Goal: Find specific page/section: Find specific page/section

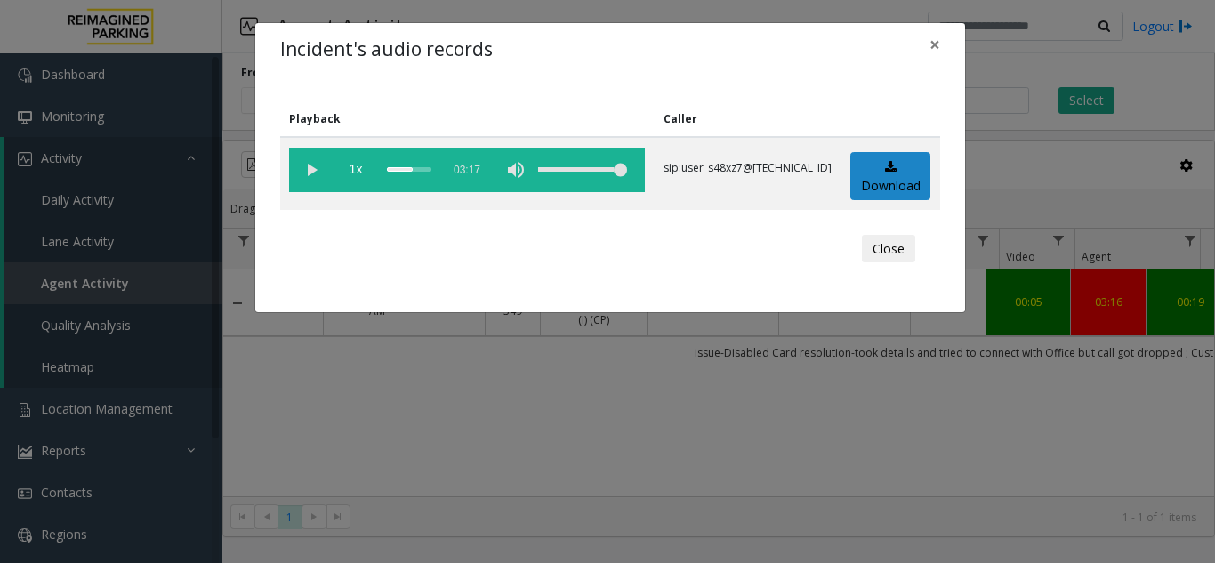
scroll to position [0, 387]
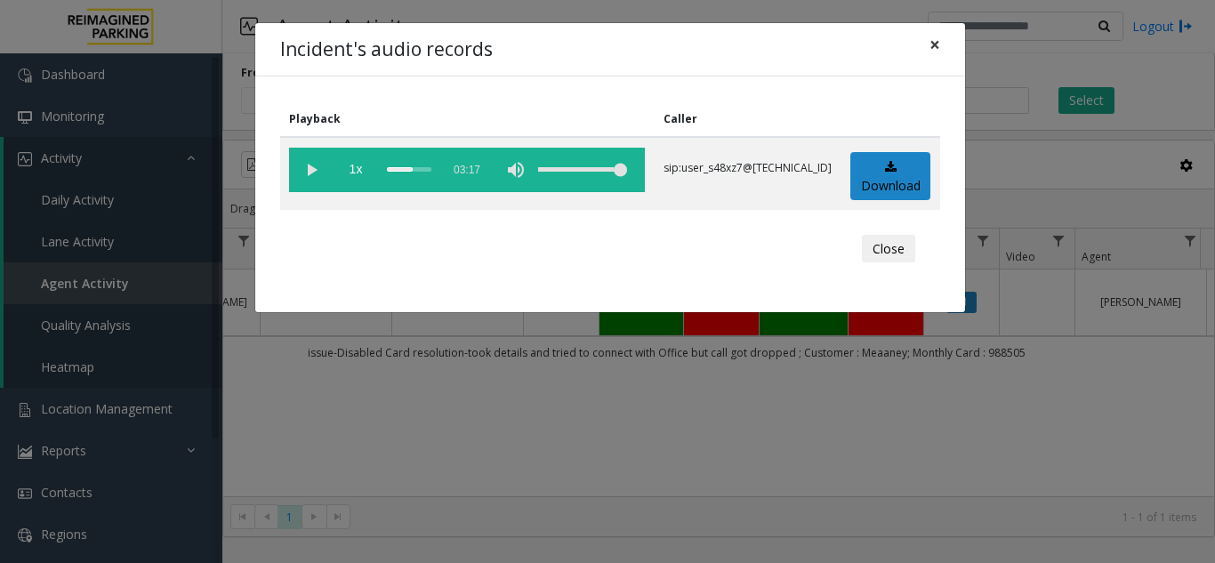
click at [943, 43] on button "×" at bounding box center [935, 45] width 36 height 44
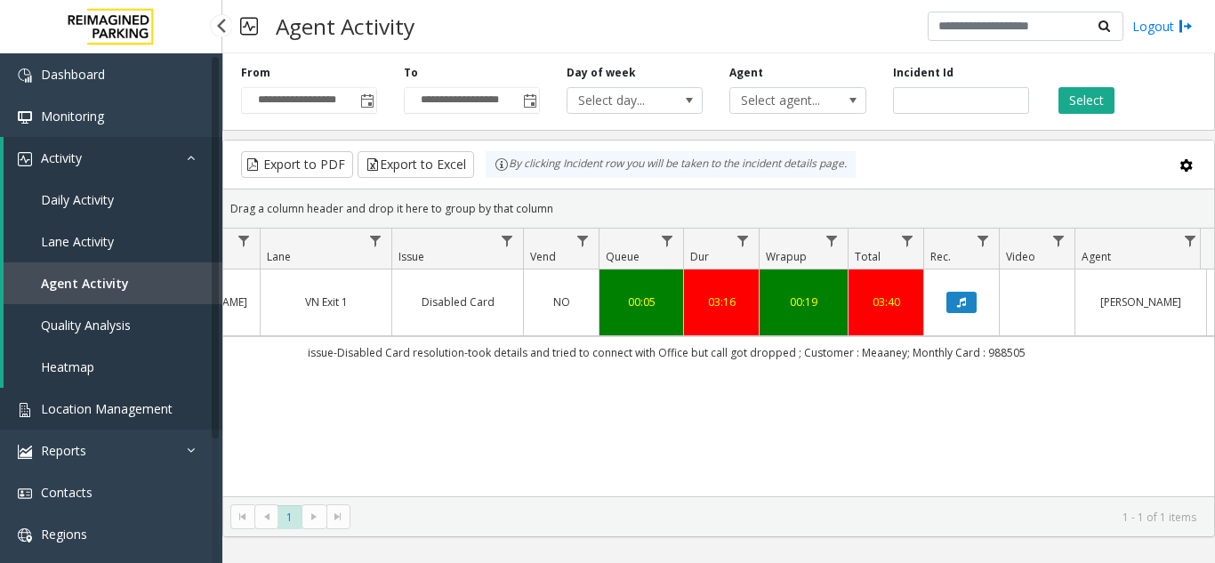
click at [60, 413] on span "Location Management" at bounding box center [107, 408] width 132 height 17
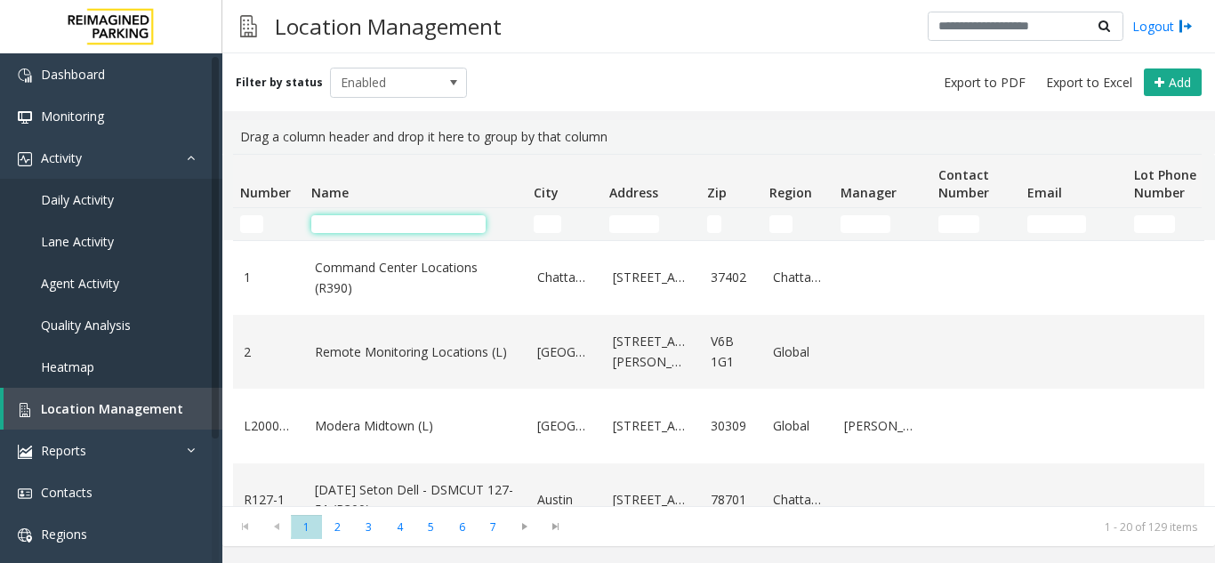
click at [353, 222] on input "Name Filter" at bounding box center [398, 224] width 174 height 18
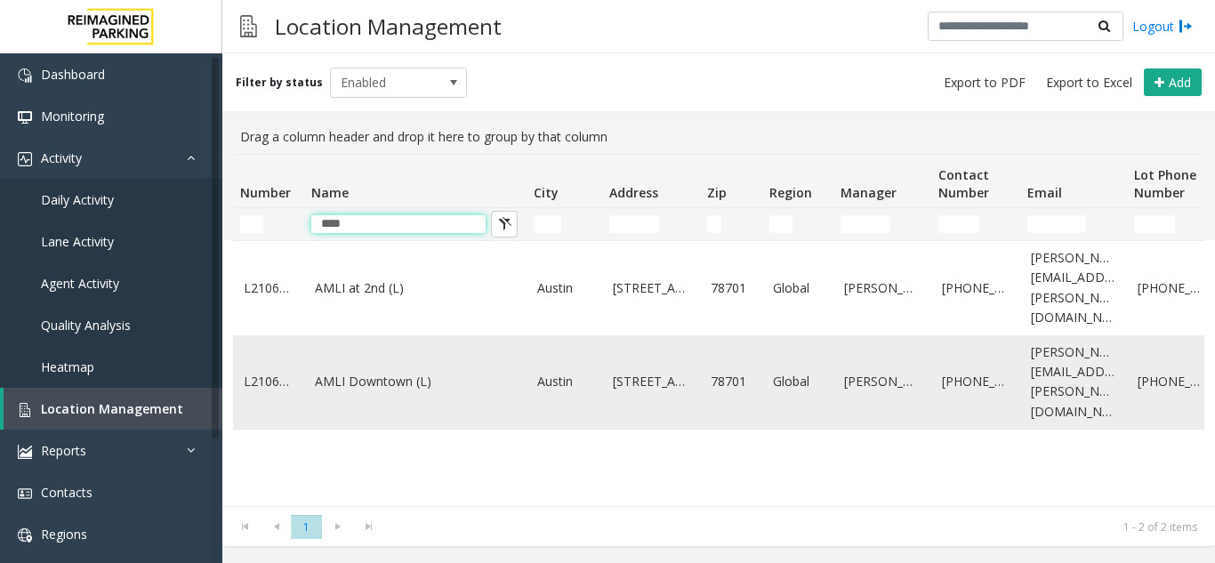
type input "****"
click at [362, 338] on td "AMLI Downtown (L)" at bounding box center [415, 382] width 222 height 94
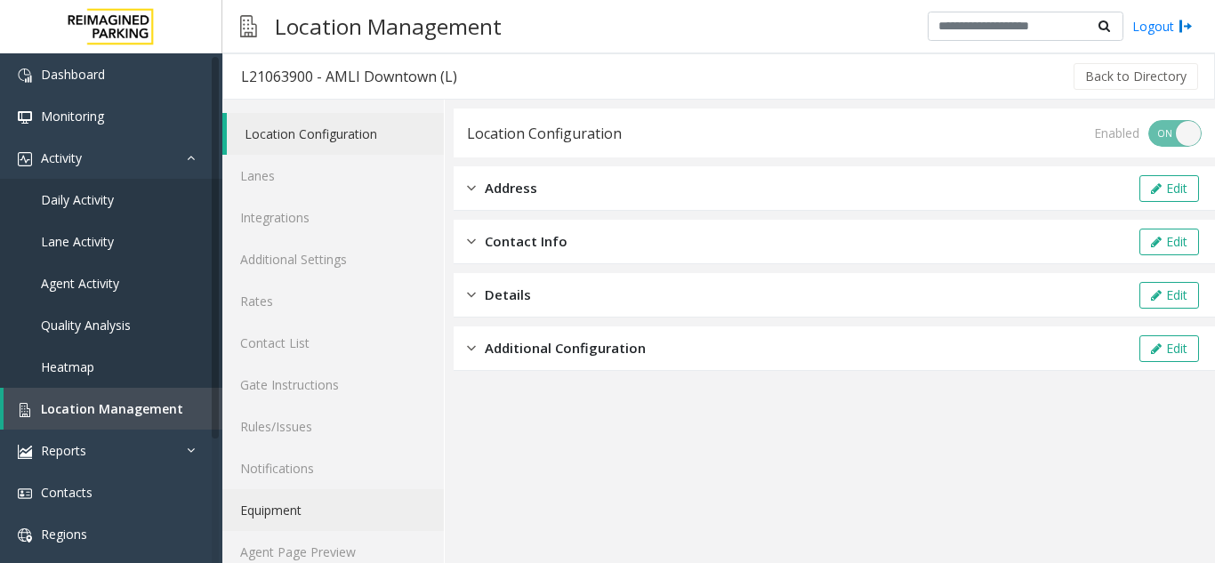
scroll to position [23, 0]
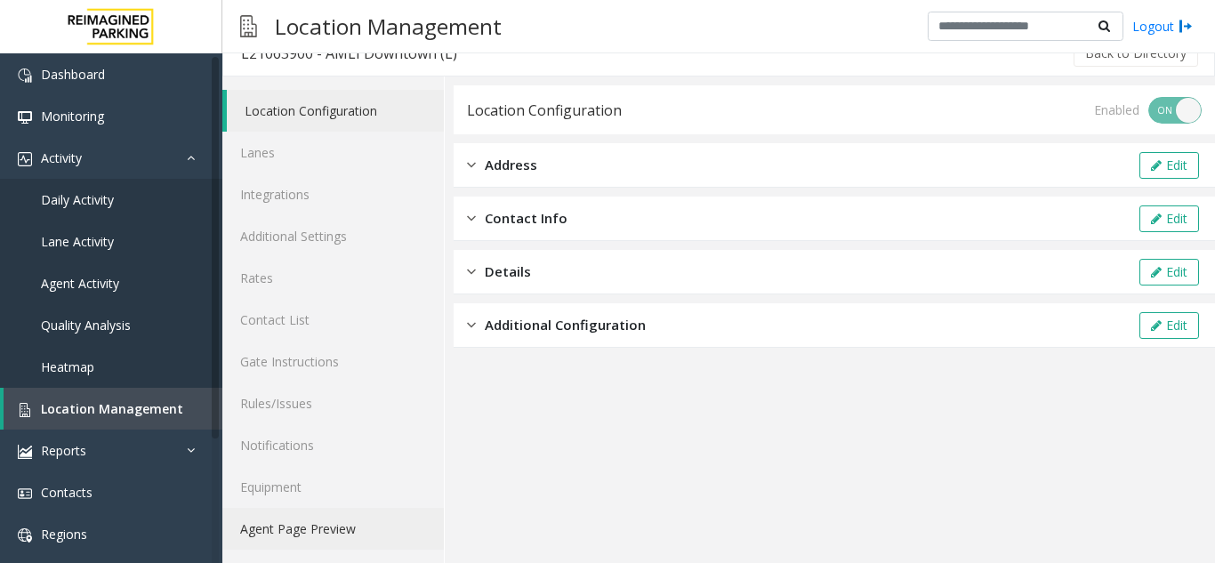
click at [330, 526] on link "Agent Page Preview" at bounding box center [333, 529] width 222 height 42
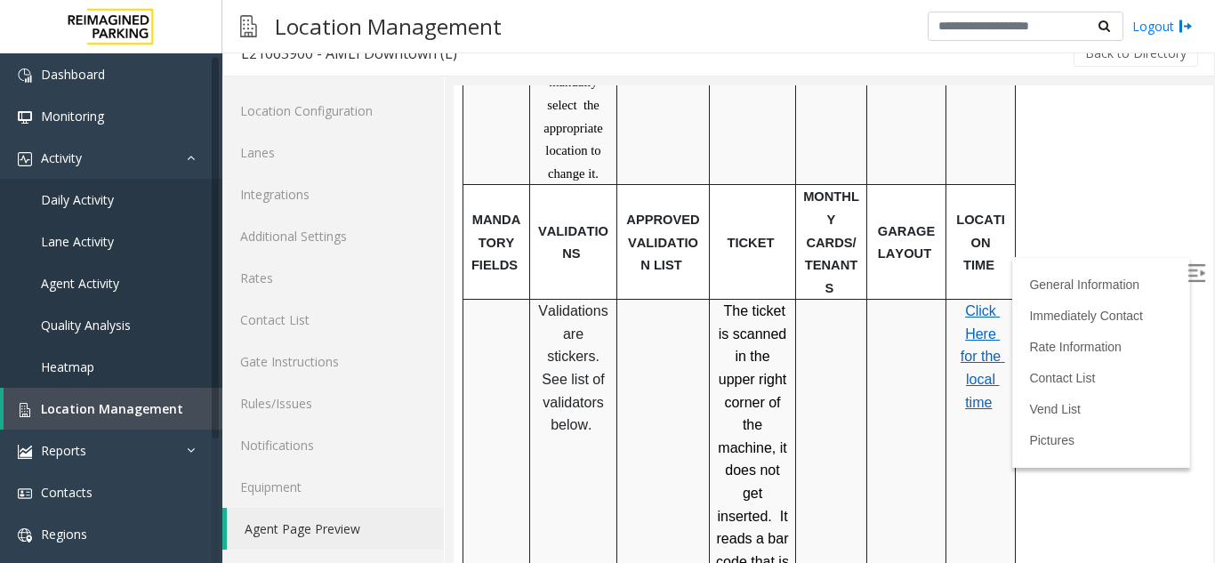
scroll to position [1335, 0]
click at [1188, 279] on img at bounding box center [1197, 273] width 18 height 18
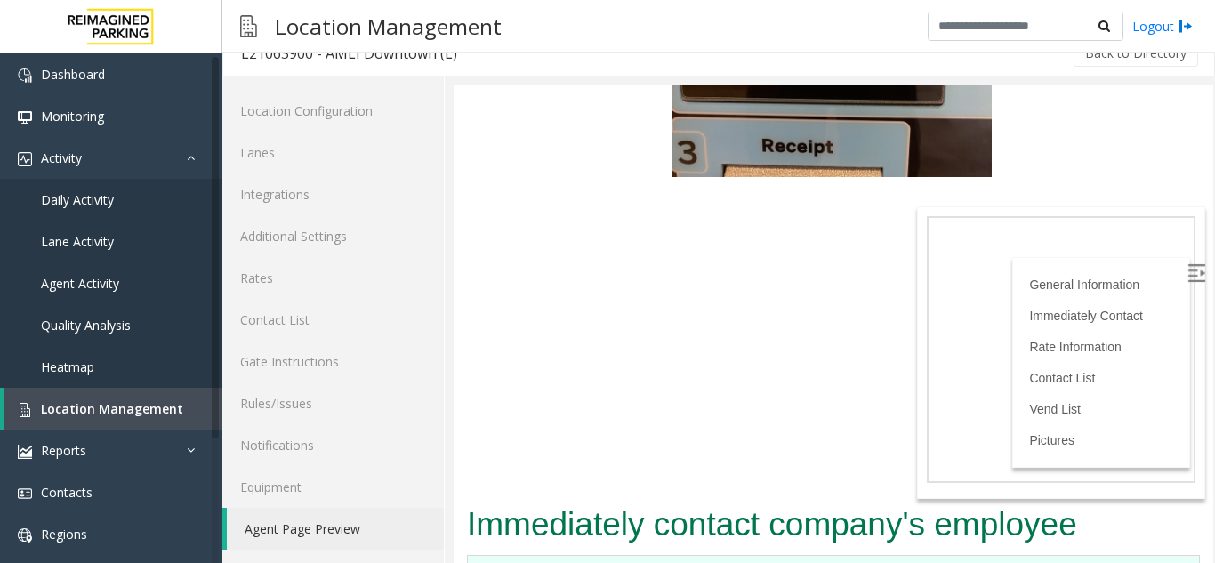
scroll to position [3470, 0]
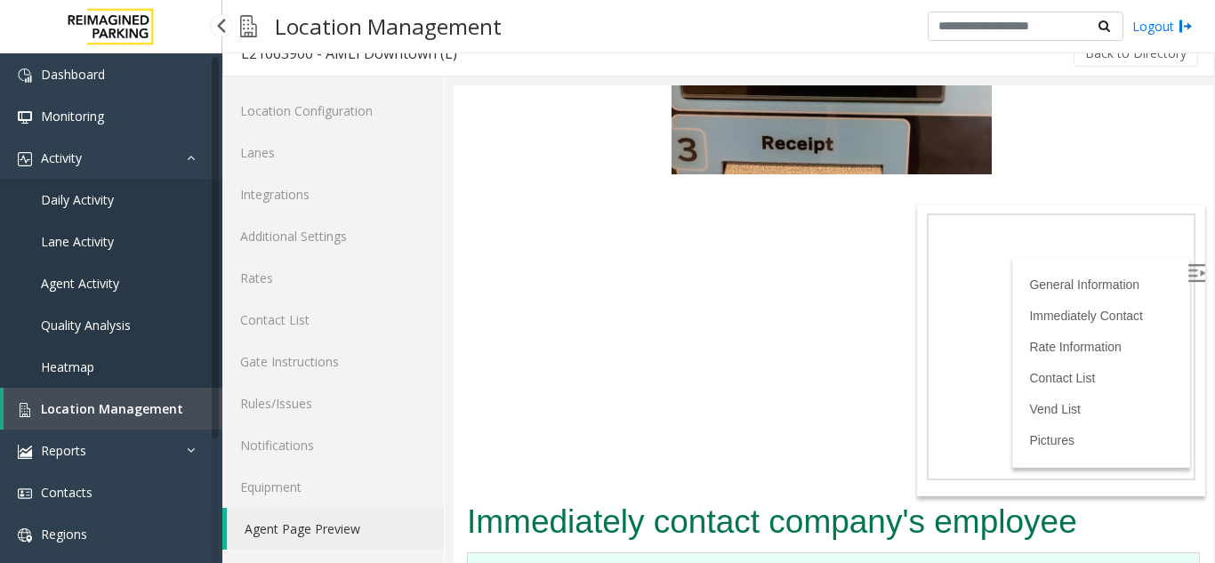
click at [93, 400] on span "Location Management" at bounding box center [112, 408] width 142 height 17
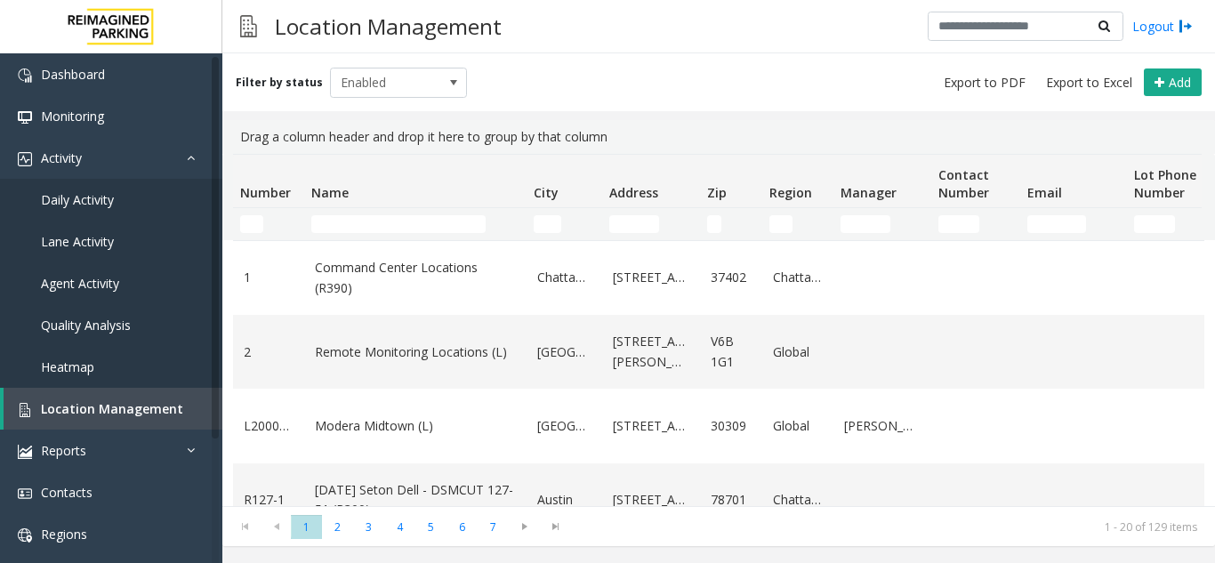
click at [329, 211] on td "Name Filter" at bounding box center [415, 224] width 222 height 32
click at [332, 218] on input "Name Filter" at bounding box center [398, 224] width 174 height 18
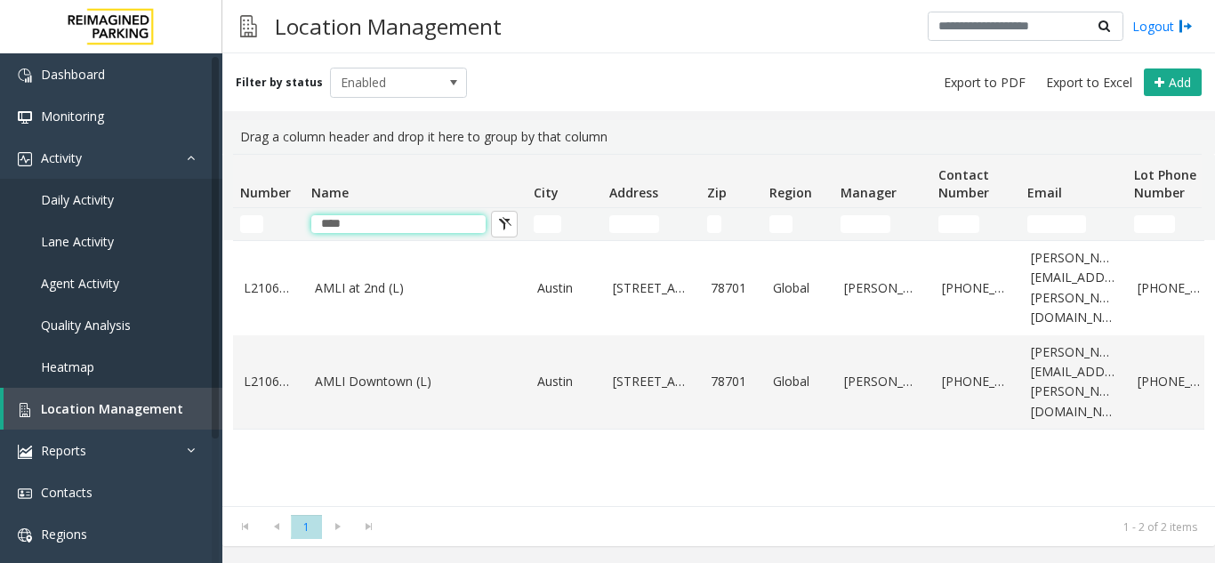
type input "****"
click at [384, 363] on td "AMLI Downtown (L)" at bounding box center [415, 382] width 222 height 94
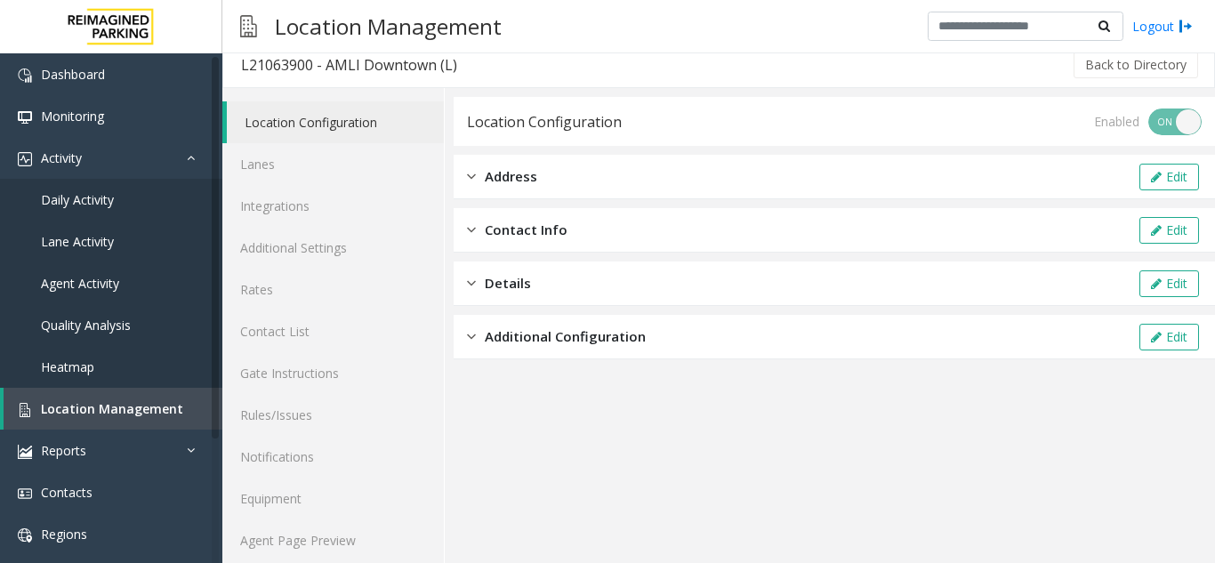
scroll to position [23, 0]
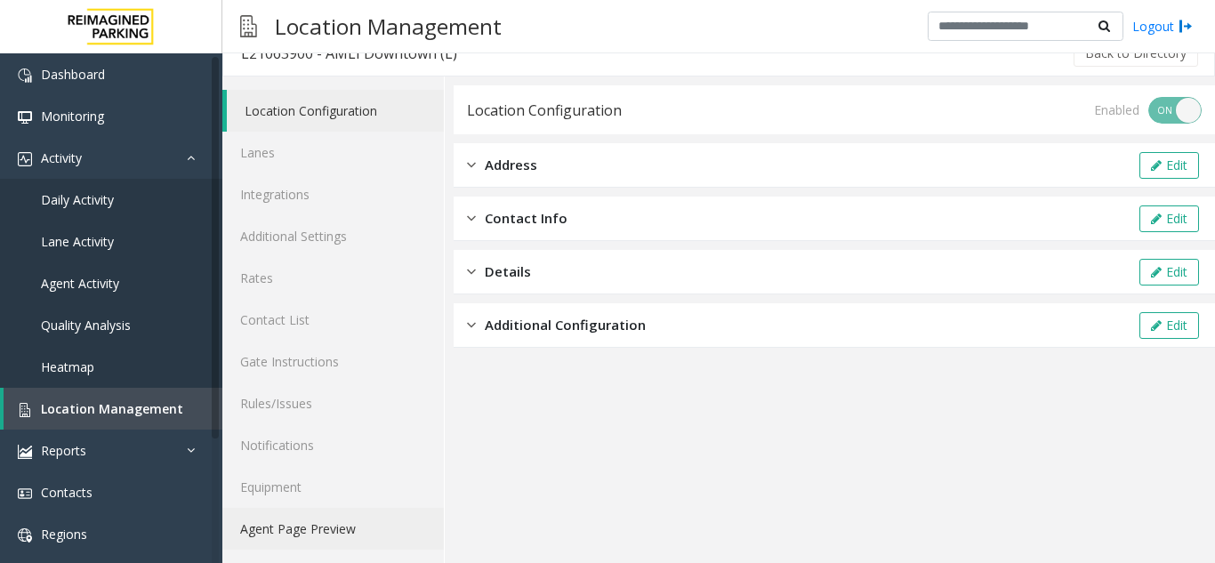
click at [331, 520] on link "Agent Page Preview" at bounding box center [333, 529] width 222 height 42
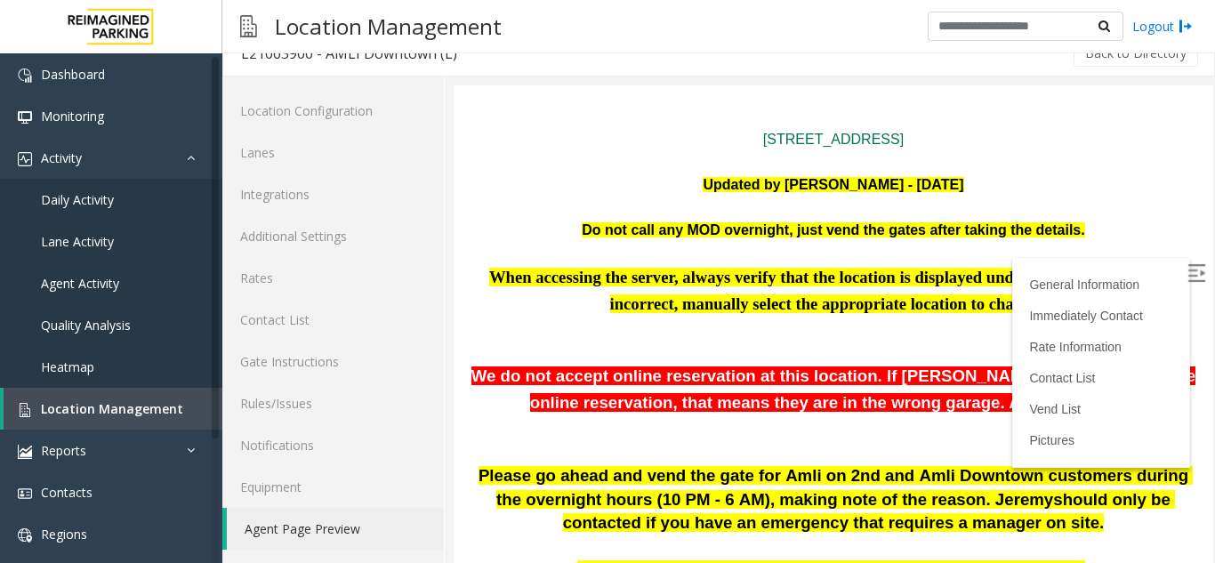
scroll to position [178, 0]
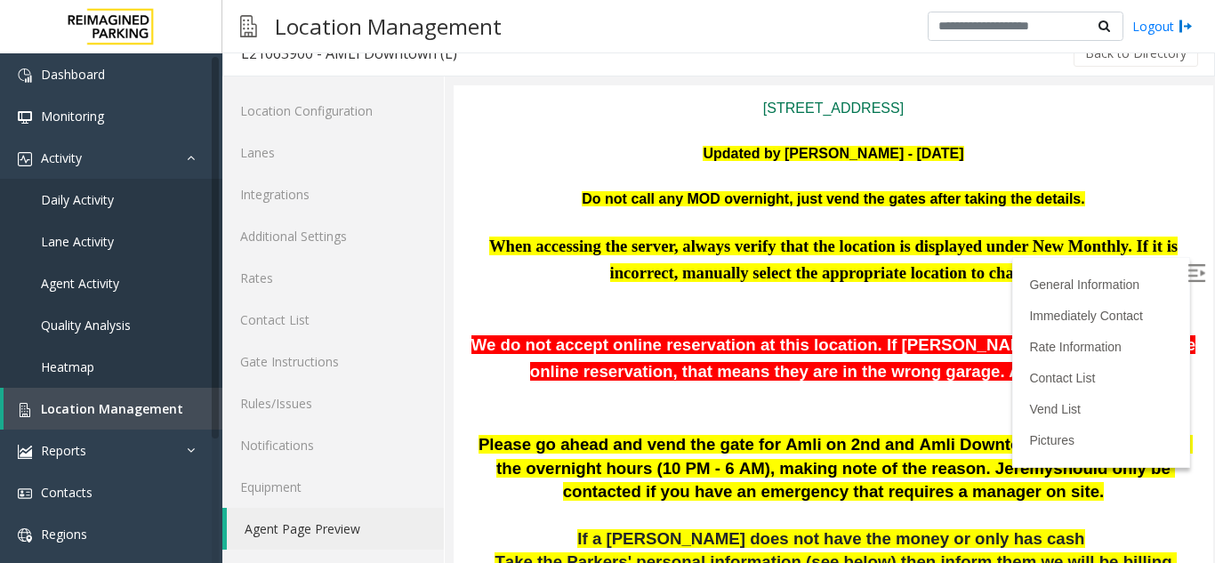
click at [1188, 278] on img at bounding box center [1197, 273] width 18 height 18
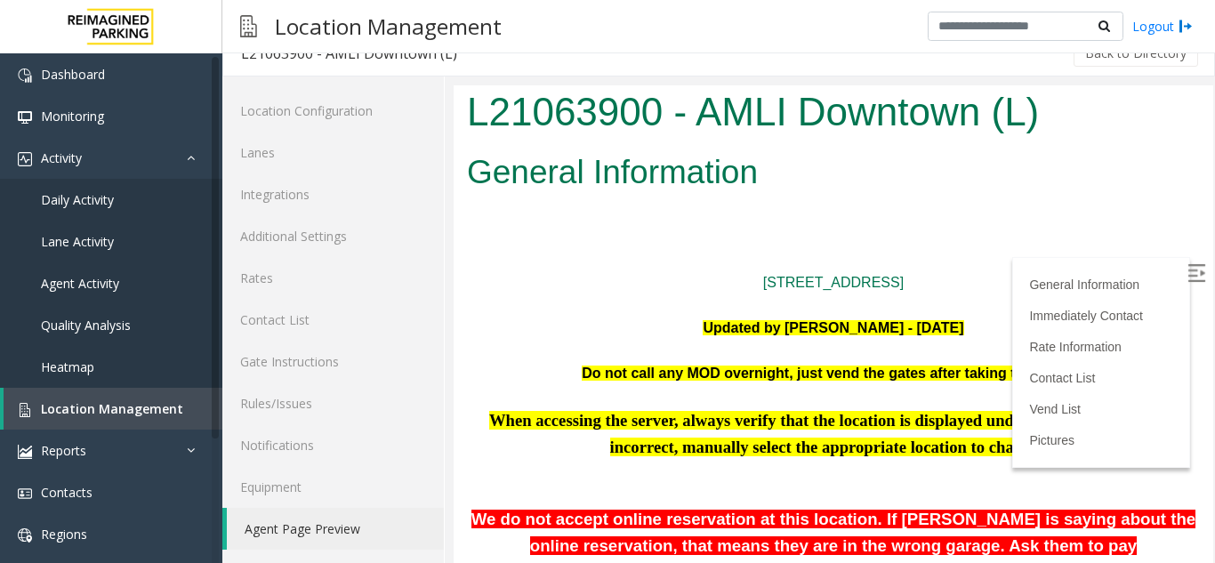
scroll to position [0, 0]
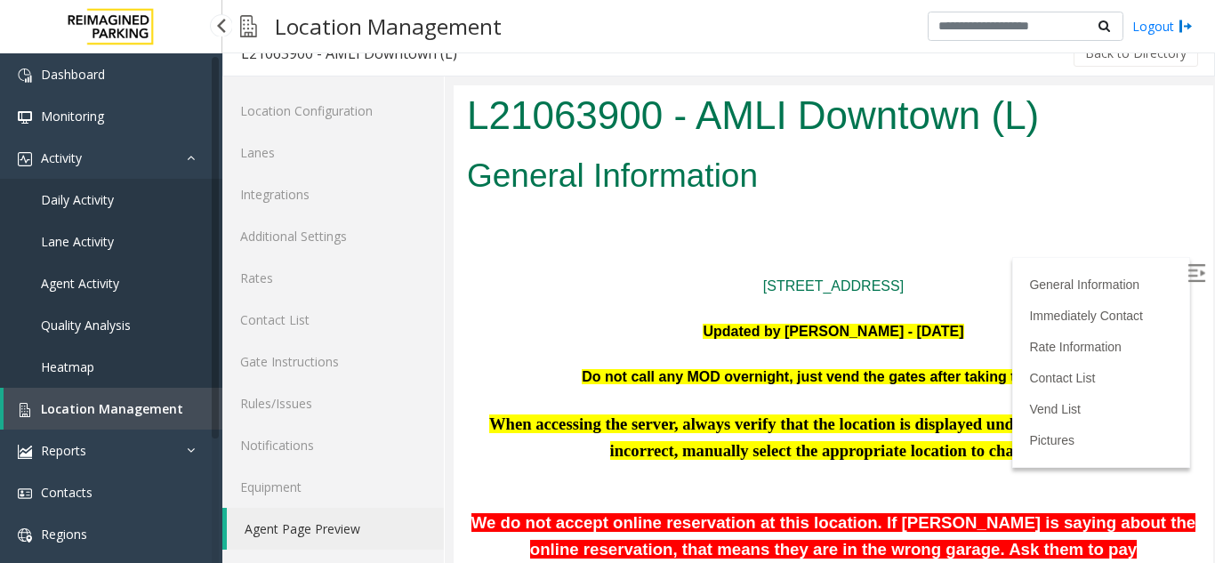
click at [117, 391] on link "Location Management" at bounding box center [113, 409] width 219 height 42
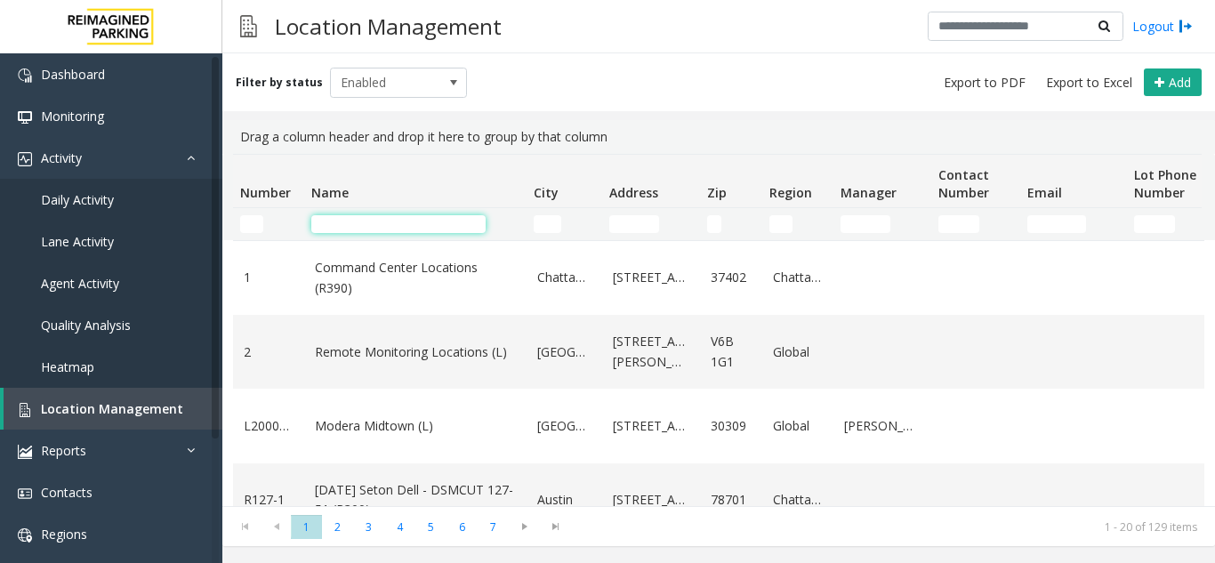
click at [384, 231] on input "Name Filter" at bounding box center [398, 224] width 174 height 18
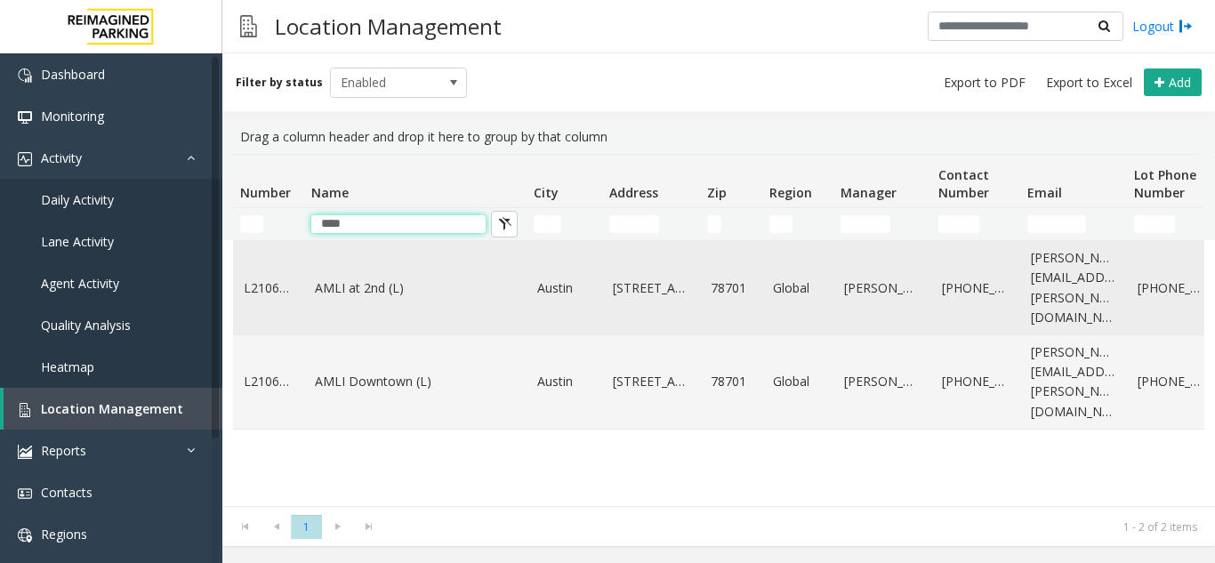
type input "****"
click at [294, 282] on td "L21063800" at bounding box center [268, 288] width 71 height 94
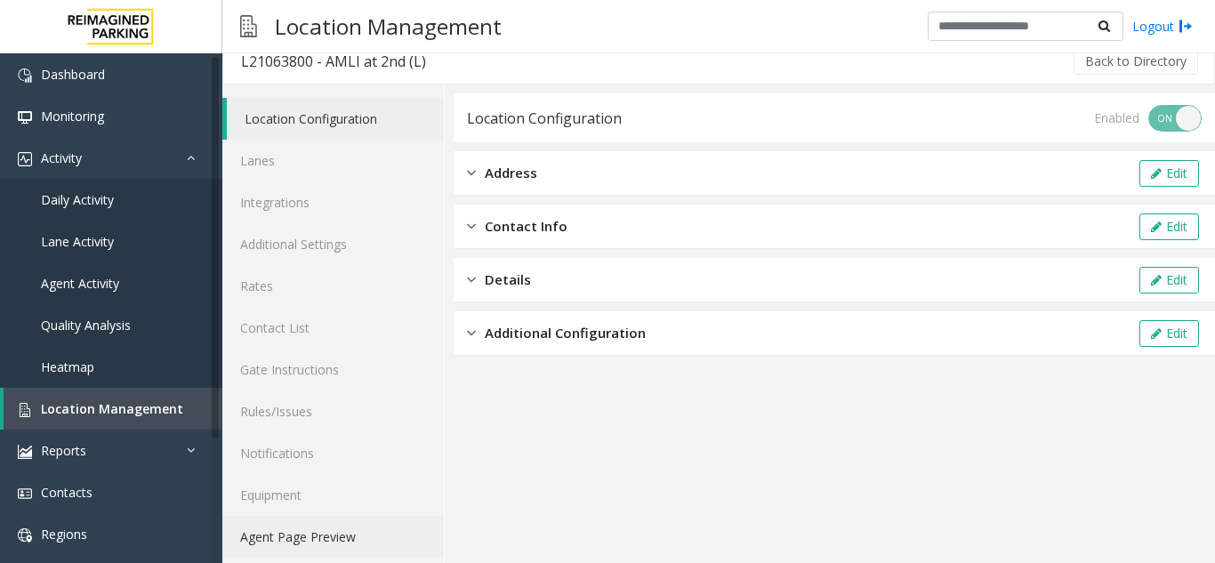
scroll to position [23, 0]
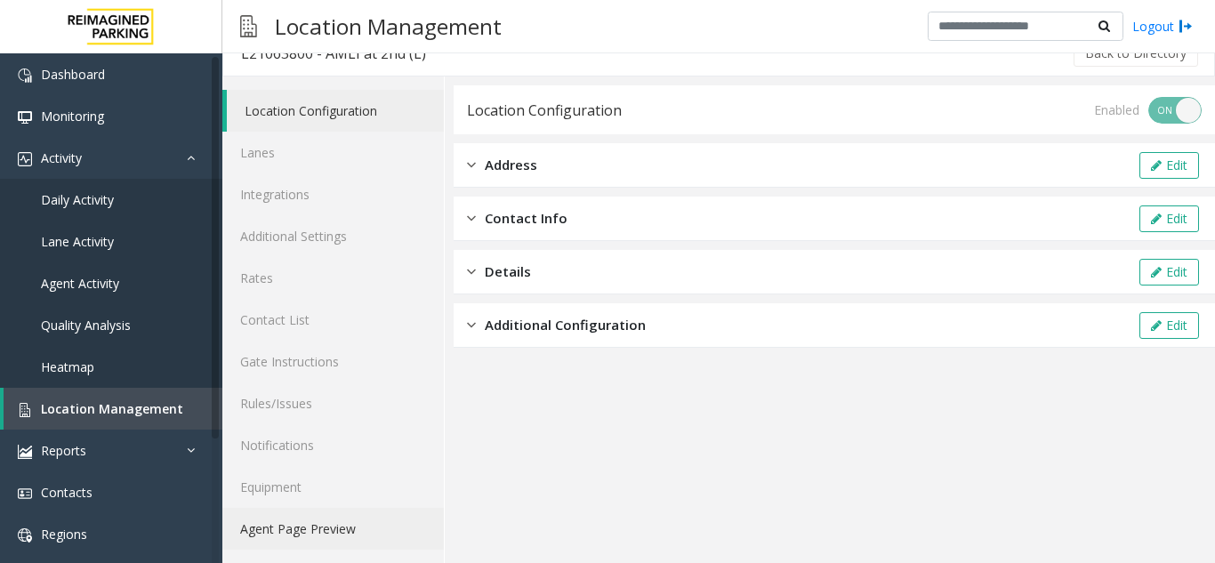
click at [338, 520] on link "Agent Page Preview" at bounding box center [333, 529] width 222 height 42
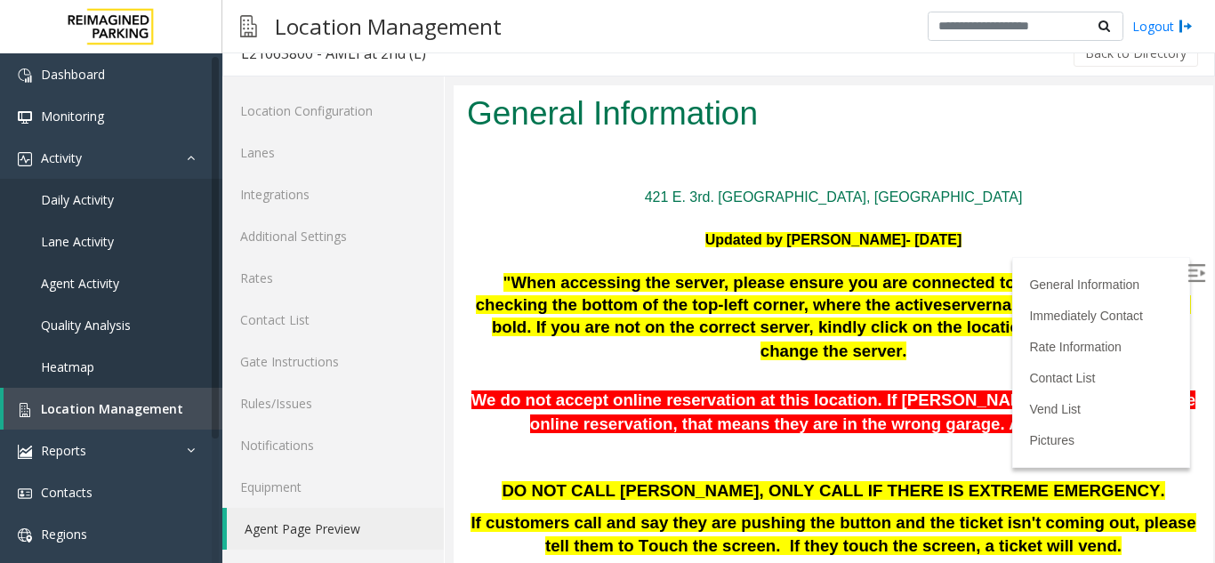
scroll to position [89, 0]
